Goal: Transaction & Acquisition: Obtain resource

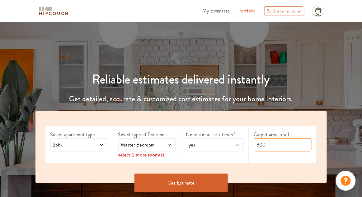
click at [283, 143] on input "800" at bounding box center [283, 144] width 58 height 13
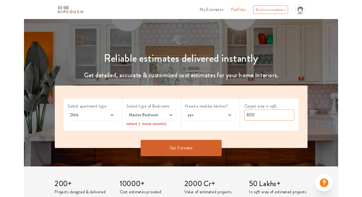
scroll to position [38, 0]
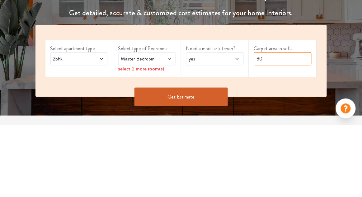
type input "8"
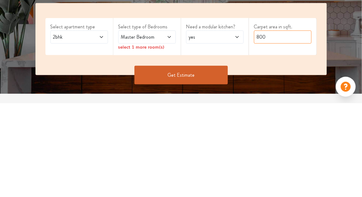
click at [297, 129] on input "800" at bounding box center [283, 131] width 58 height 13
type input "8"
type input "750"
click at [157, 129] on span "Master Bedroom" at bounding box center [139, 130] width 39 height 7
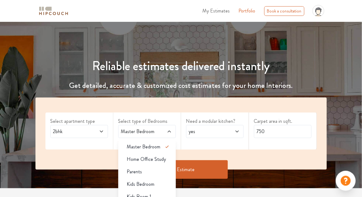
scroll to position [58, 0]
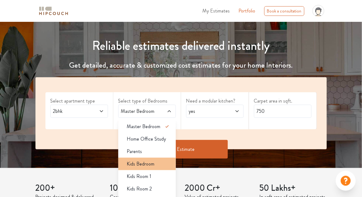
click at [152, 163] on span "Kids Bedroom" at bounding box center [141, 163] width 28 height 7
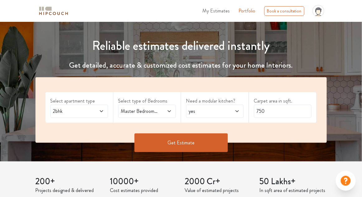
click at [221, 112] on span "yes" at bounding box center [207, 110] width 39 height 7
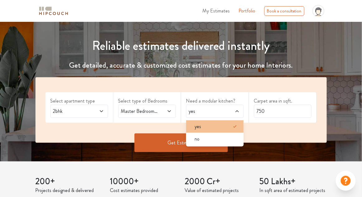
click at [211, 128] on div "yes" at bounding box center [217, 126] width 54 height 7
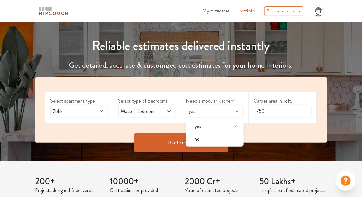
click at [173, 145] on button "Get Estimate" at bounding box center [181, 142] width 93 height 19
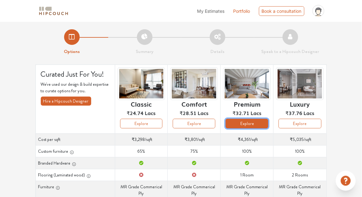
click at [250, 123] on button "Explore" at bounding box center [247, 124] width 43 height 10
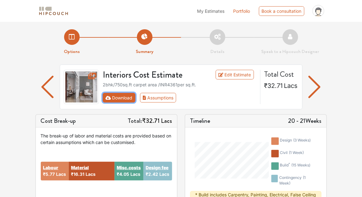
click at [122, 97] on button "Download" at bounding box center [119, 98] width 33 height 10
click at [283, 82] on span "₹32.71 Lacs" at bounding box center [281, 85] width 34 height 9
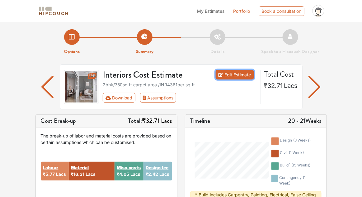
click at [238, 72] on link "Edit Estimate" at bounding box center [235, 75] width 38 height 10
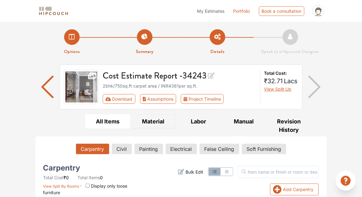
click at [151, 119] on button "Material" at bounding box center [152, 121] width 45 height 14
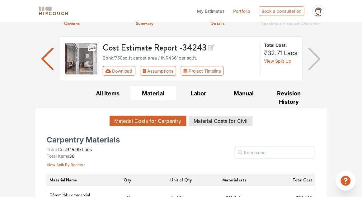
scroll to position [39, 0]
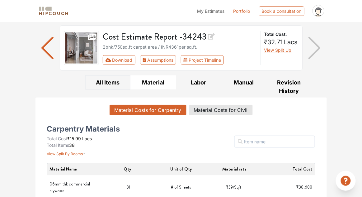
click at [102, 78] on button "All Items" at bounding box center [107, 82] width 45 height 14
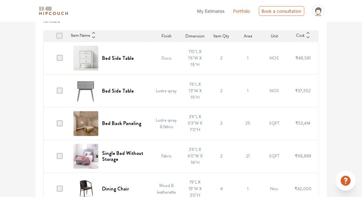
scroll to position [178, 0]
click at [305, 125] on span "₹53,414" at bounding box center [303, 123] width 15 height 6
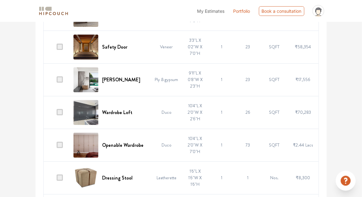
scroll to position [1105, 0]
